Goal: Find specific page/section: Find specific page/section

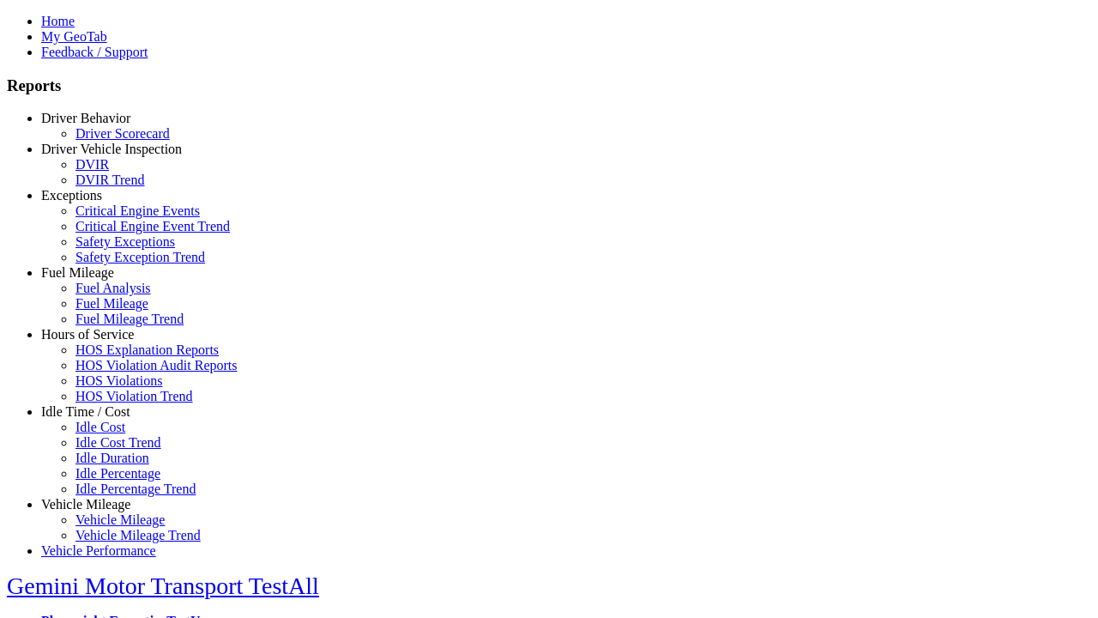
click at [99, 419] on link "Idle Time / Cost" at bounding box center [85, 411] width 89 height 15
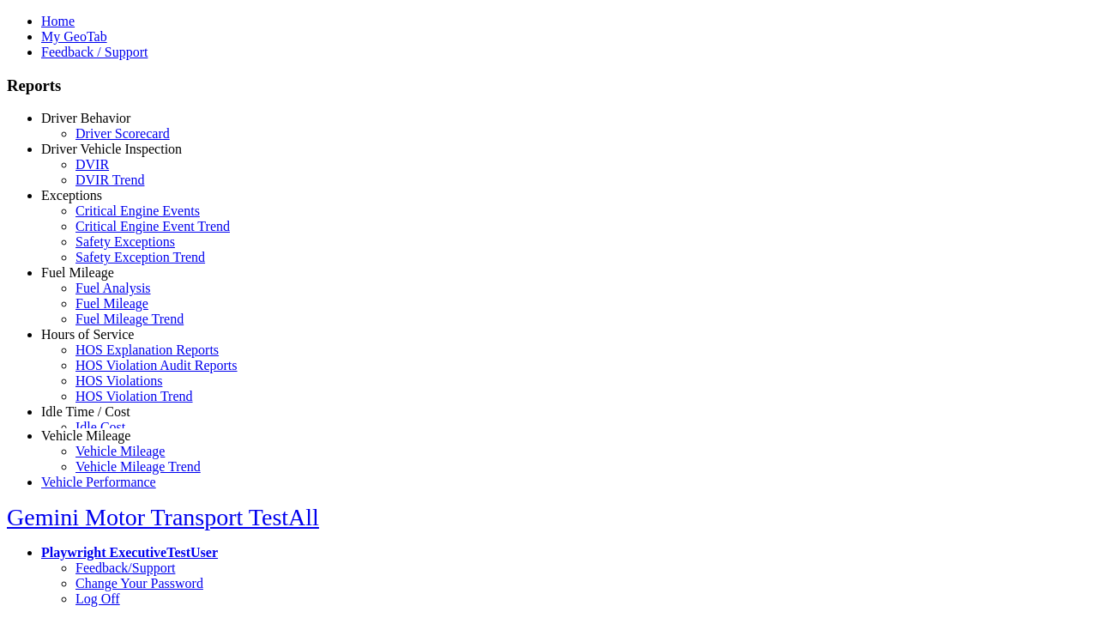
click at [112, 434] on link "Idle Cost" at bounding box center [100, 426] width 50 height 15
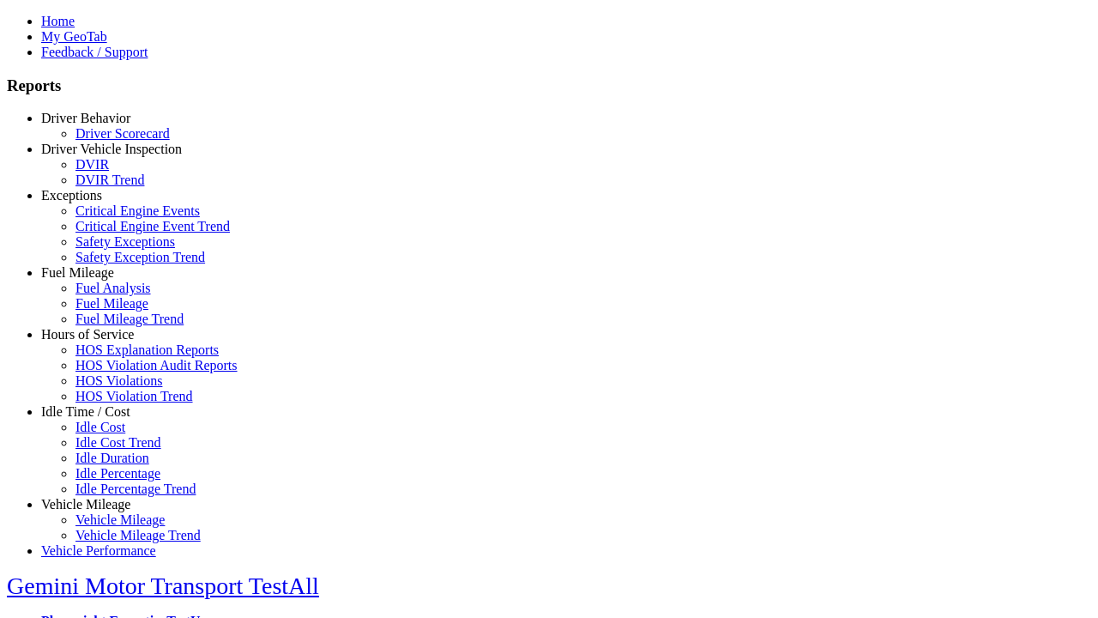
select select
